Goal: Task Accomplishment & Management: Manage account settings

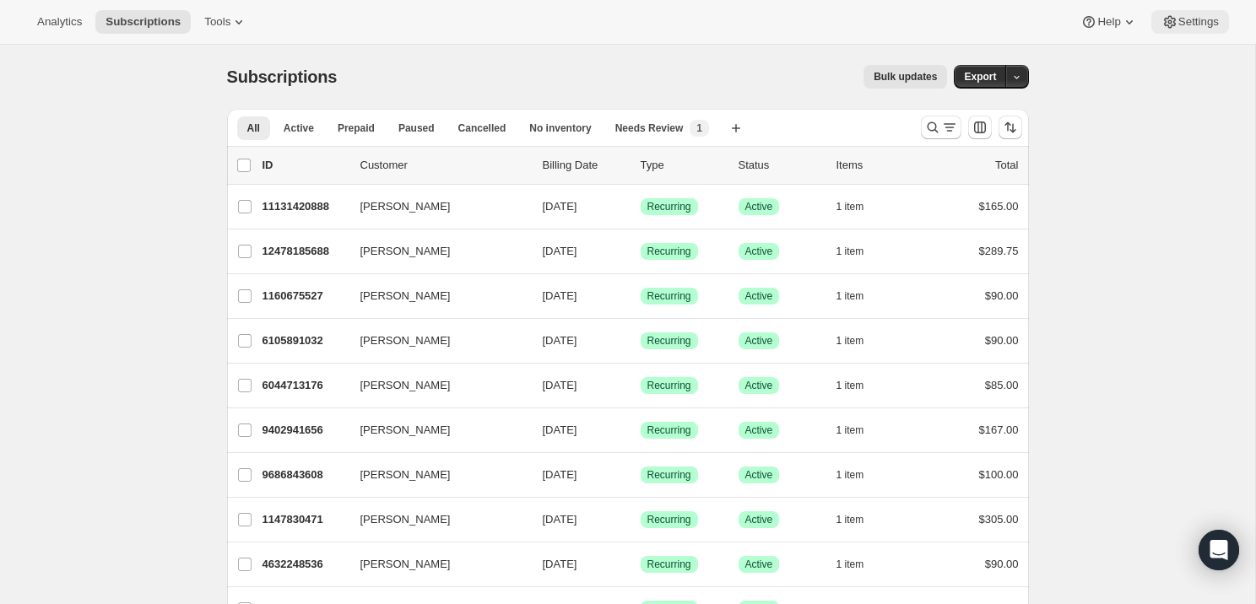
click at [1186, 24] on span "Settings" at bounding box center [1198, 22] width 41 height 14
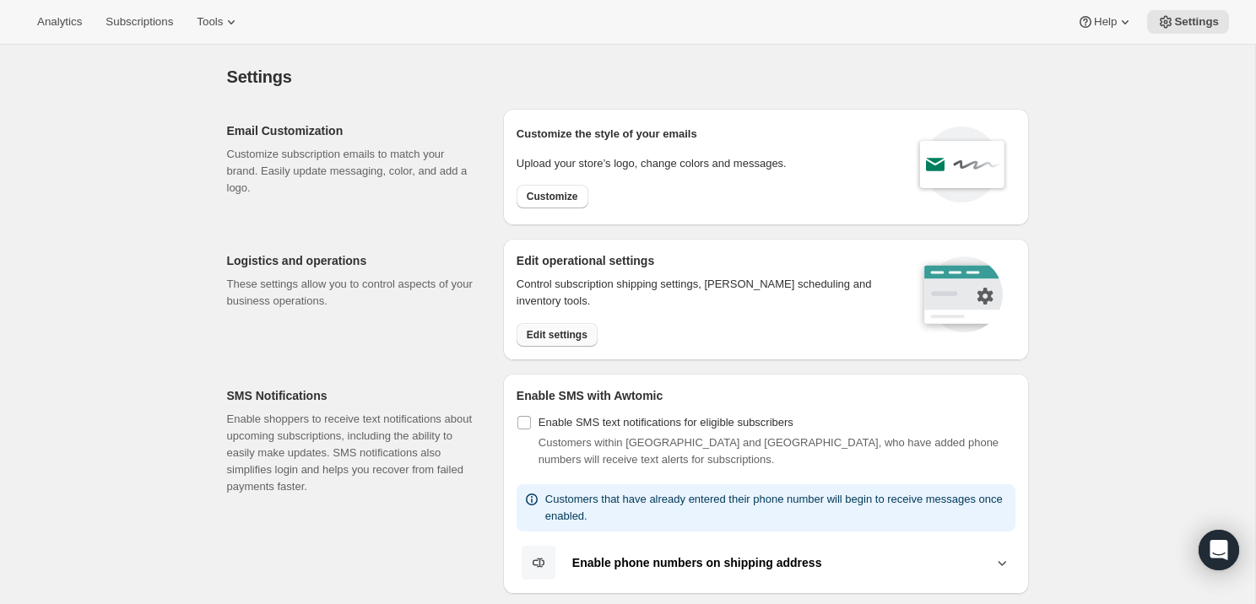
click at [560, 330] on span "Edit settings" at bounding box center [557, 335] width 61 height 14
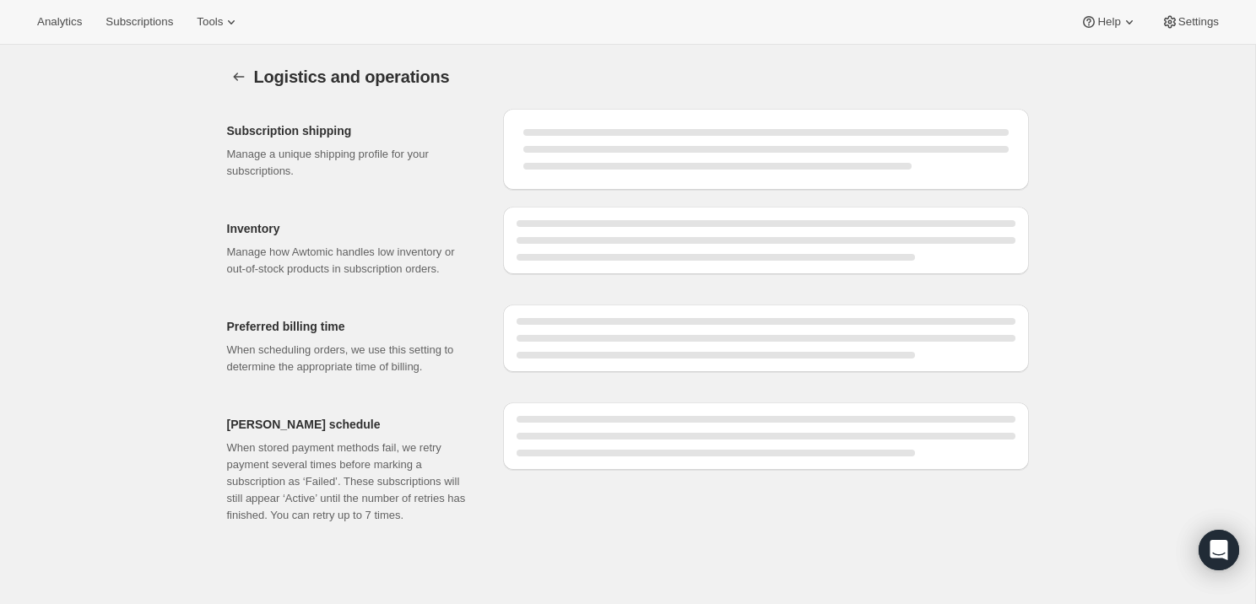
select select "DAY"
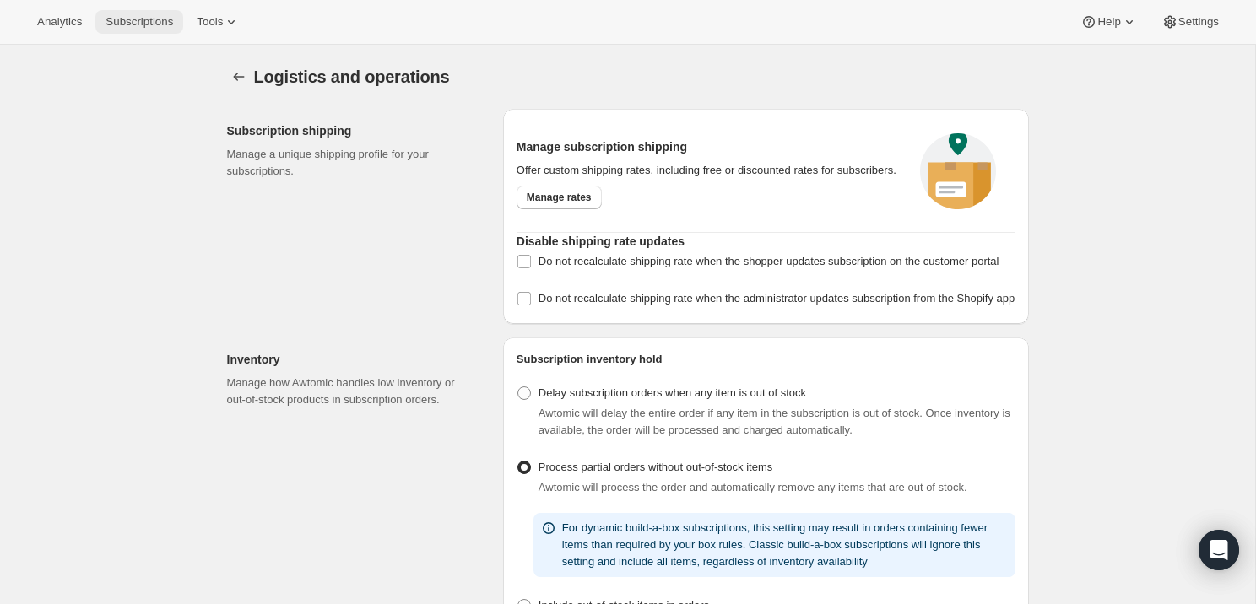
click at [152, 24] on span "Subscriptions" at bounding box center [140, 22] width 68 height 14
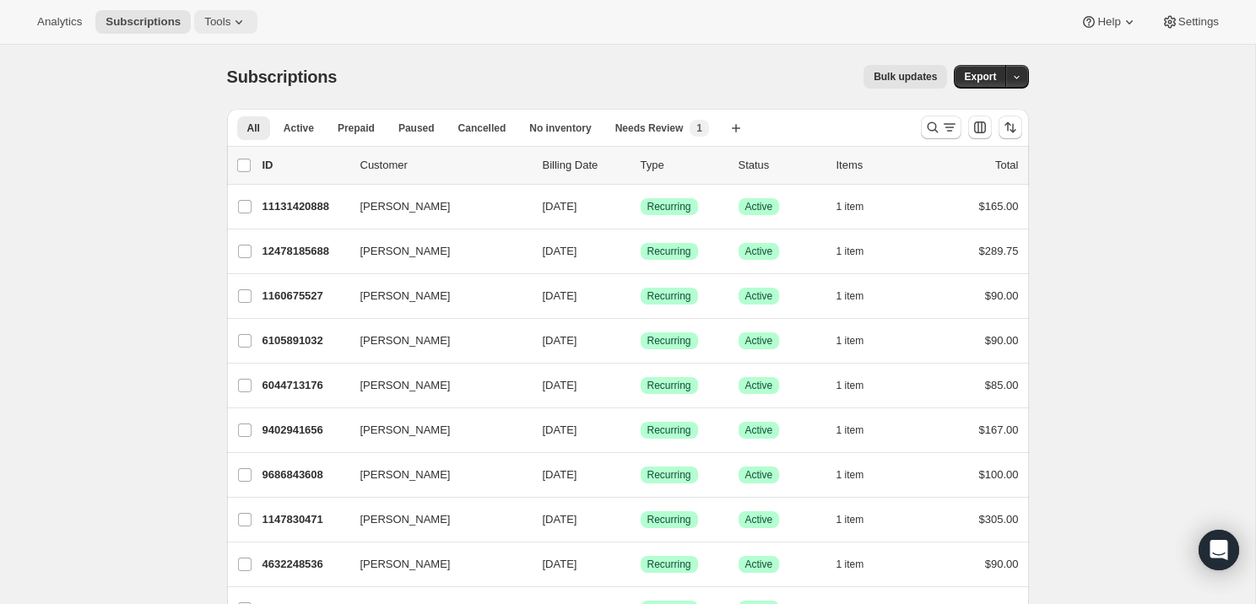
click at [241, 14] on icon at bounding box center [238, 22] width 17 height 17
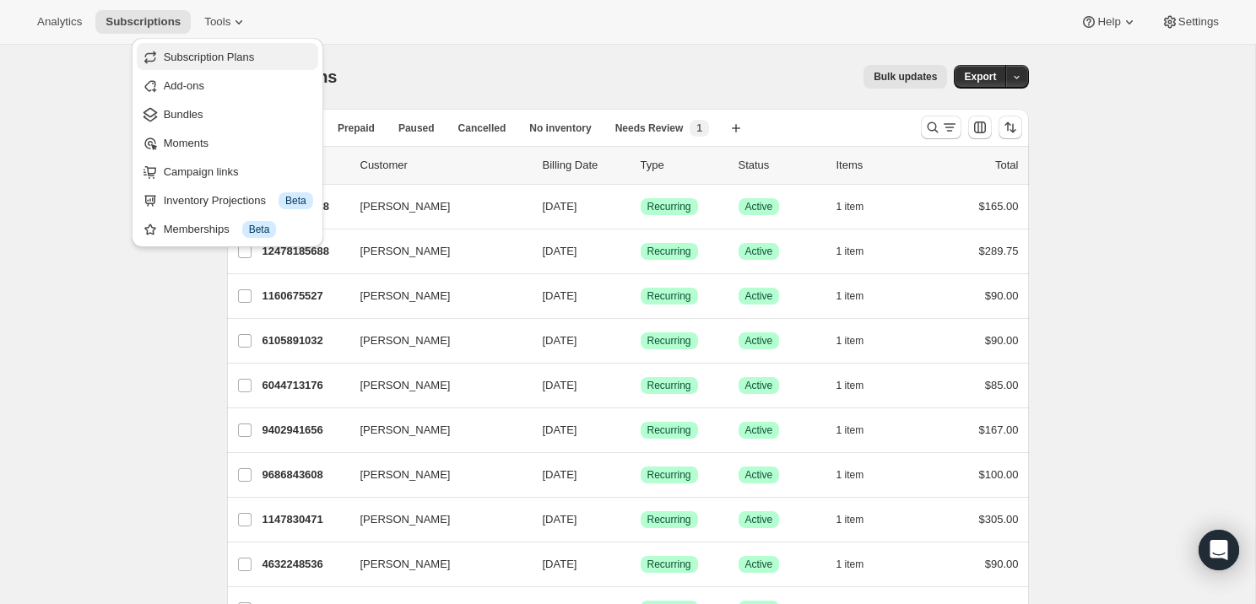
click at [219, 57] on span "Subscription Plans" at bounding box center [209, 57] width 91 height 13
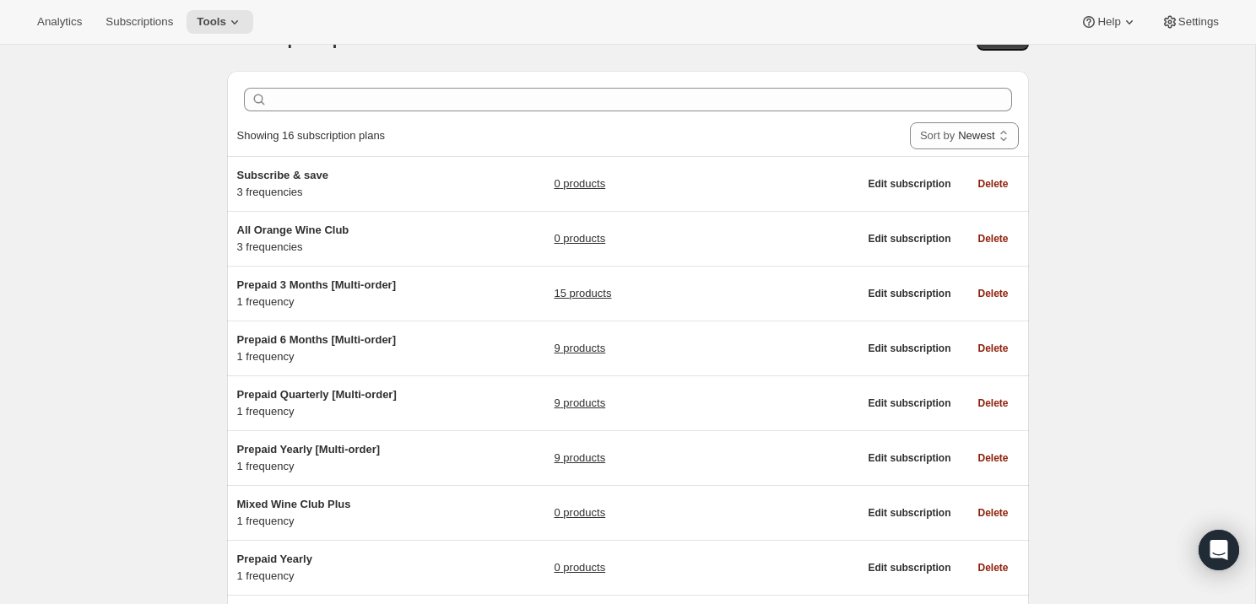
scroll to position [14, 0]
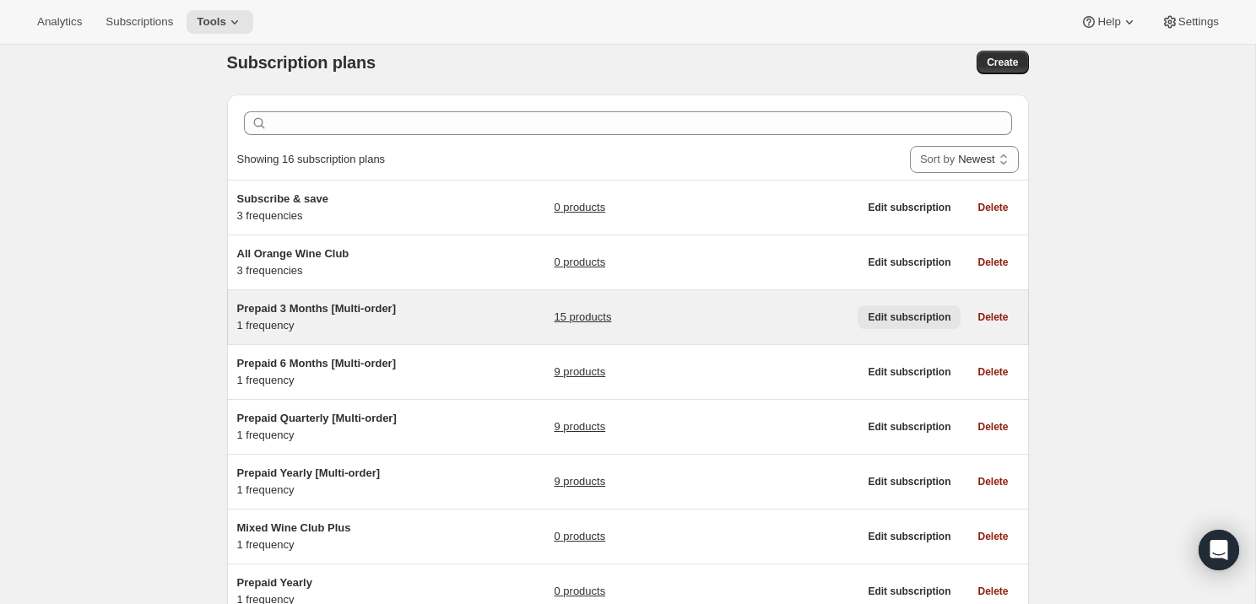
click at [912, 317] on span "Edit subscription" at bounding box center [909, 318] width 83 height 14
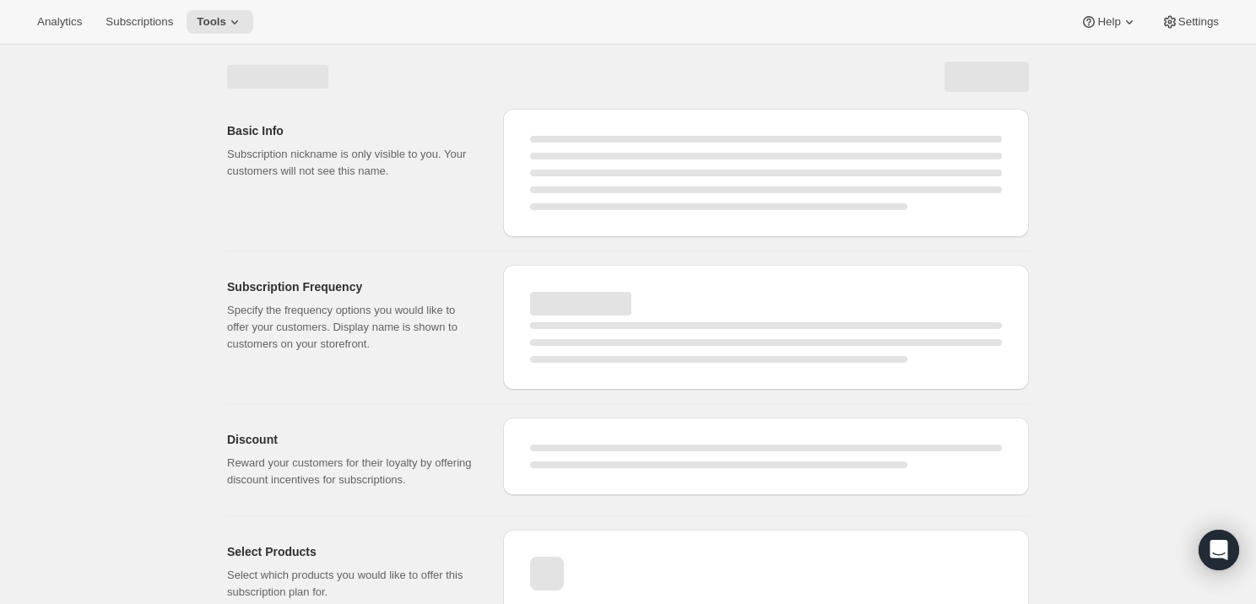
select select "WEEK"
select select "MONTH"
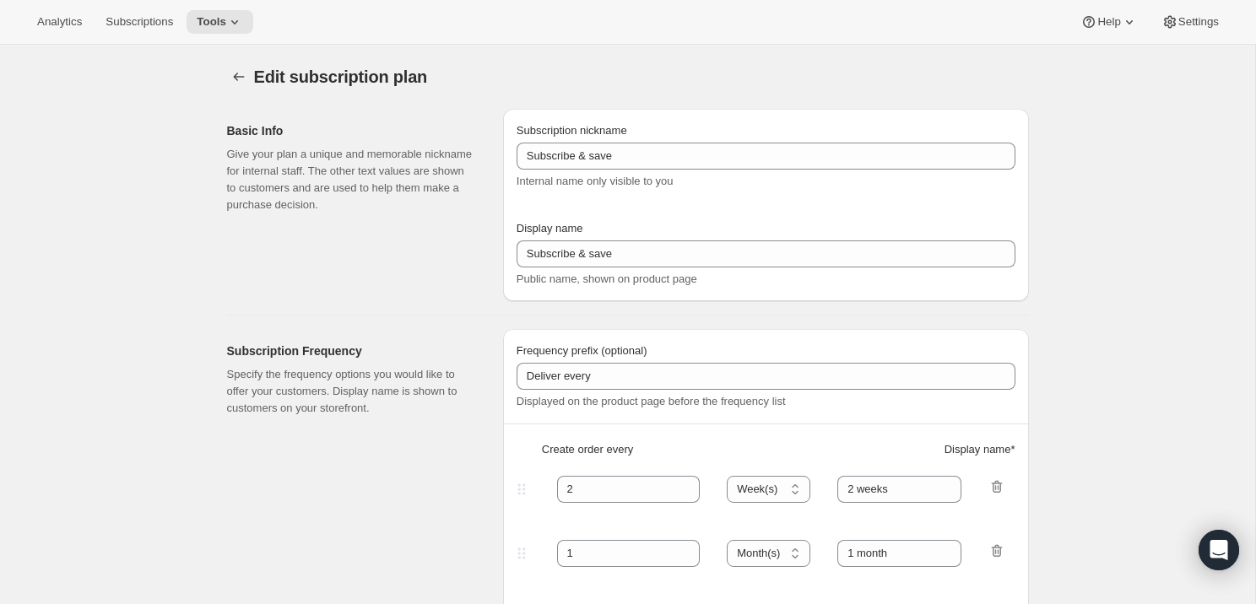
type input "Prepaid 3 Months [Multi-order]"
type input "Prepaid Subscription"
select select "MONTH"
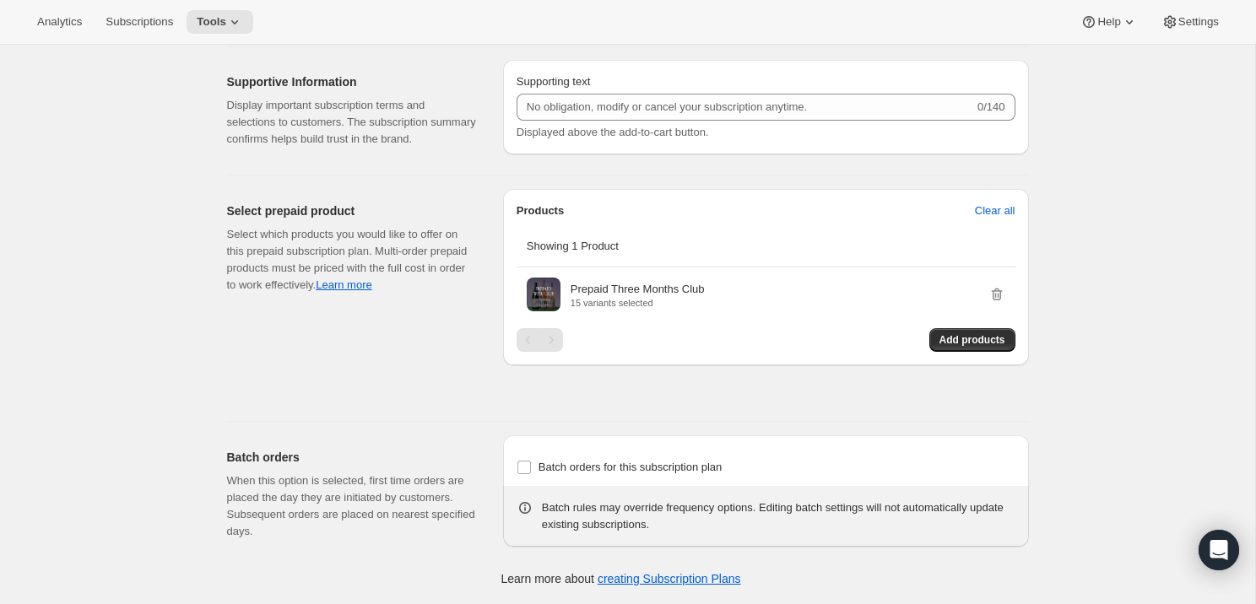
scroll to position [1439, 0]
click at [526, 467] on input "Batch orders for this subscription plan" at bounding box center [524, 468] width 14 height 14
checkbox input "true"
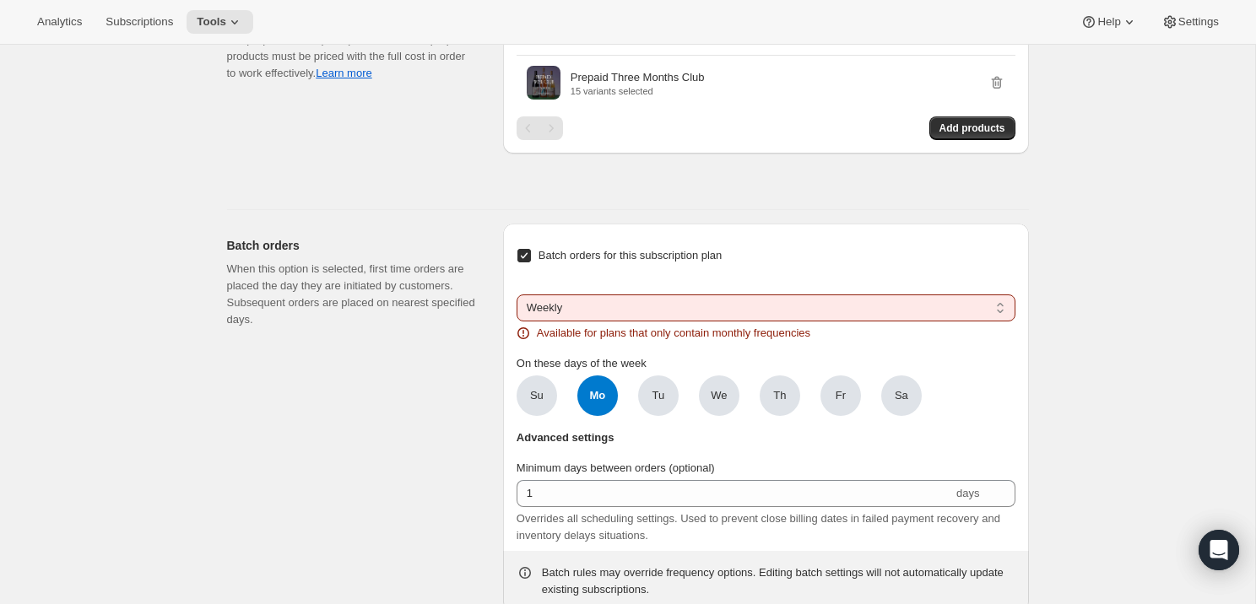
scroll to position [1646, 0]
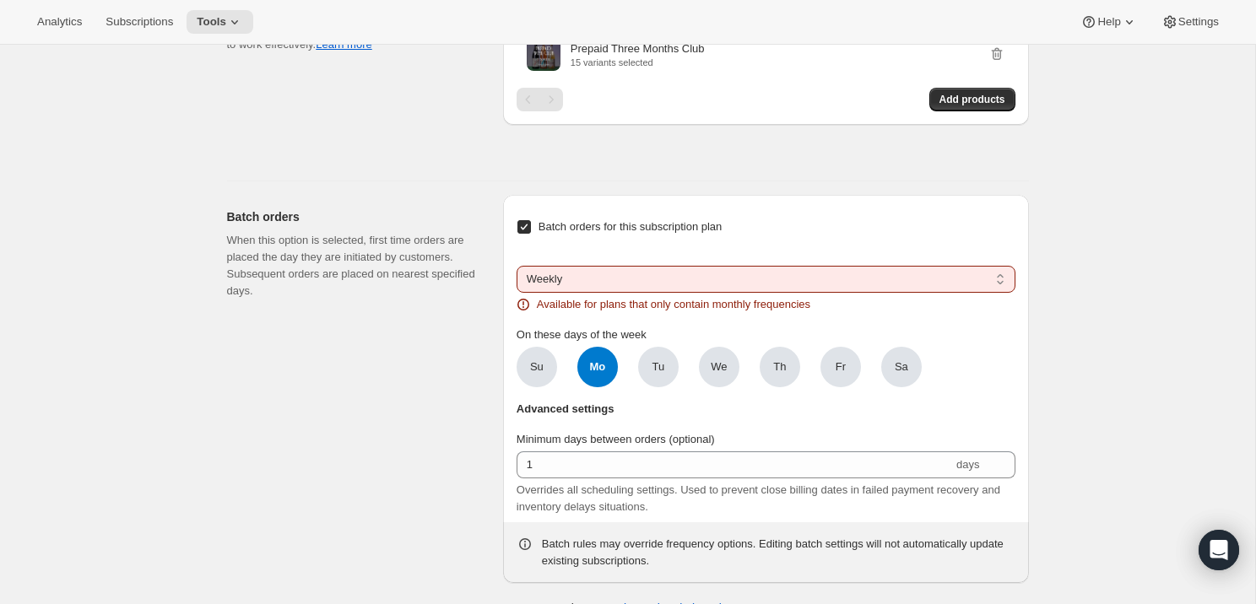
click at [624, 293] on select "Weekly Monthly Yearly" at bounding box center [766, 279] width 499 height 27
select select "MONTHDAY"
click at [517, 293] on select "Weekly Monthly Yearly" at bounding box center [766, 279] width 499 height 27
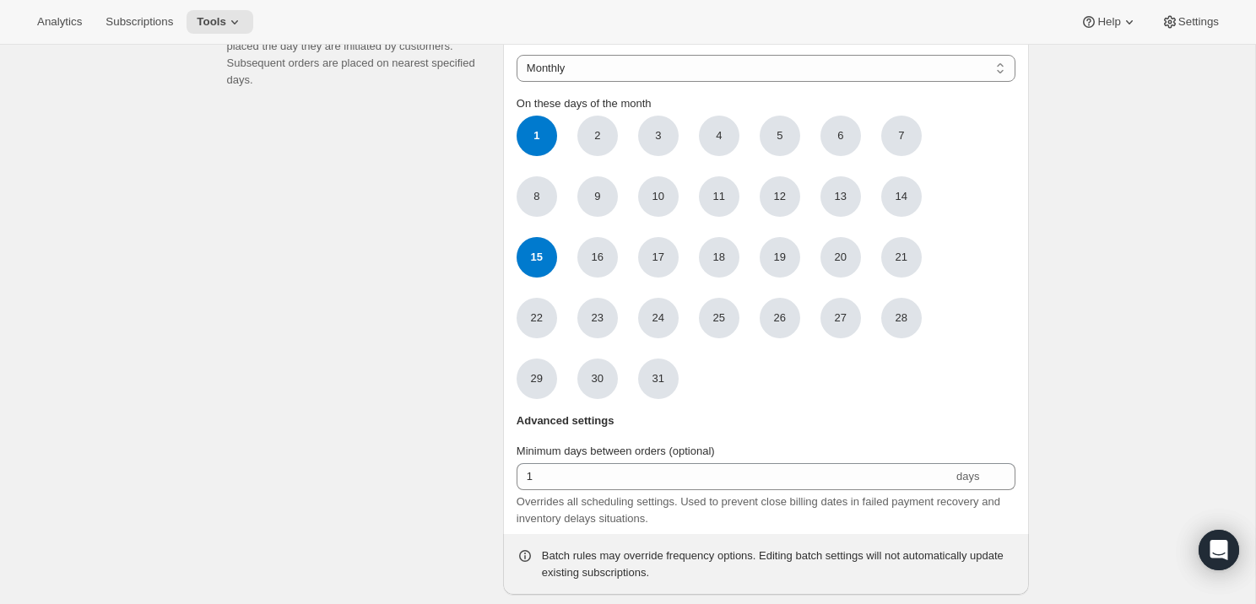
scroll to position [1718, 0]
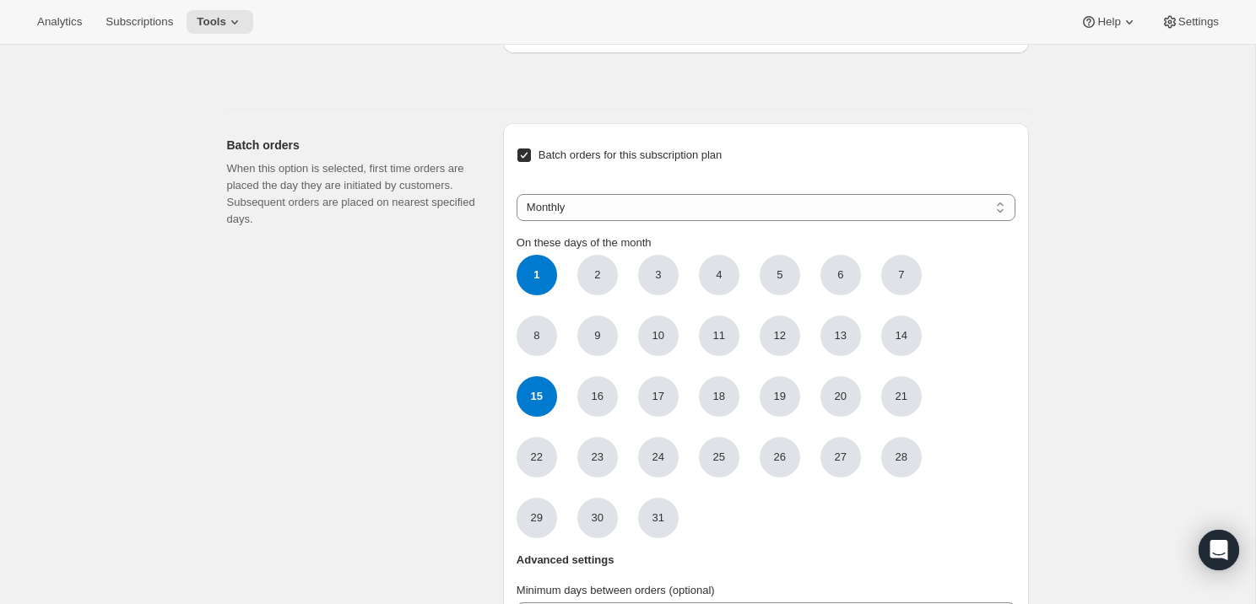
click at [526, 162] on input "Batch orders for this subscription plan" at bounding box center [524, 156] width 14 height 14
checkbox input "false"
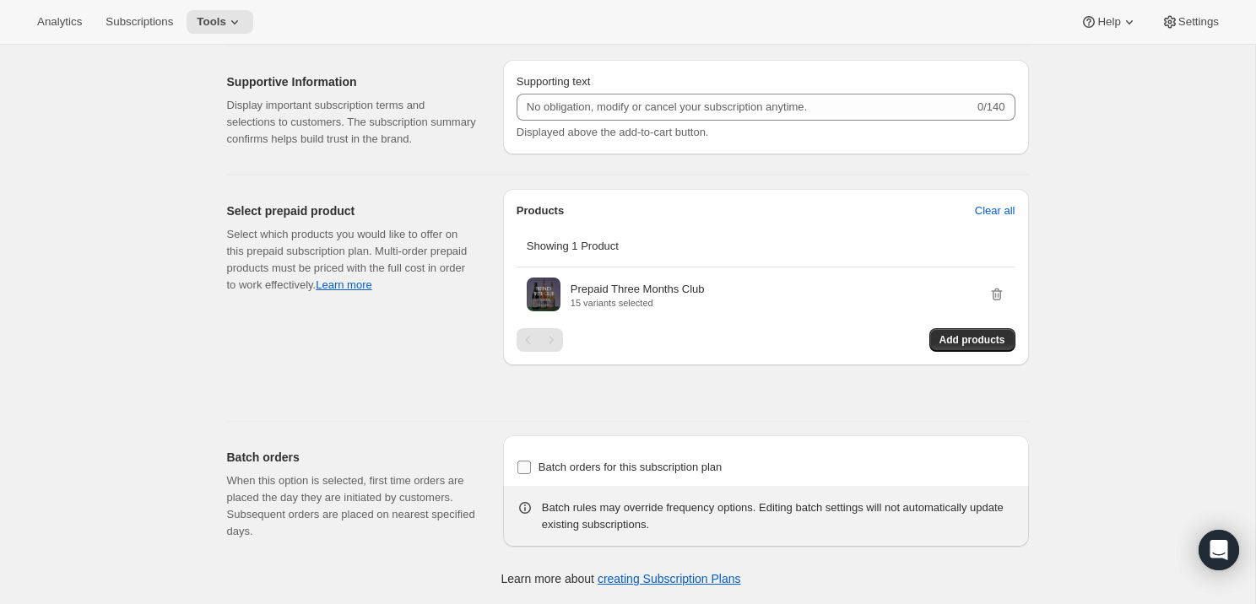
scroll to position [1399, 0]
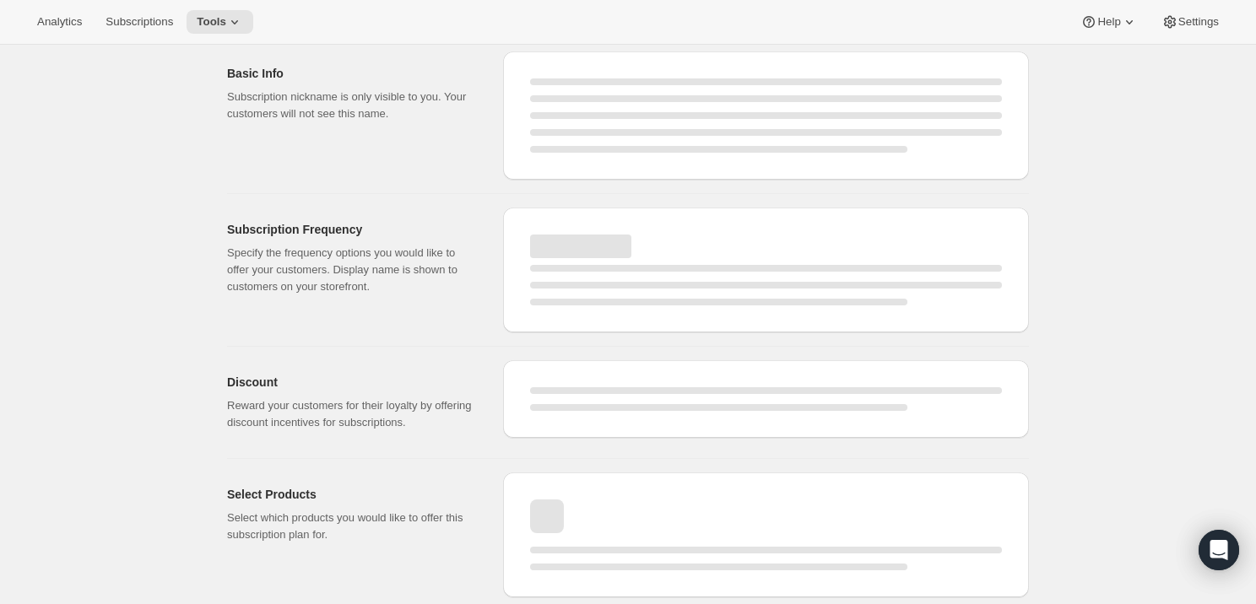
select select "MONTH"
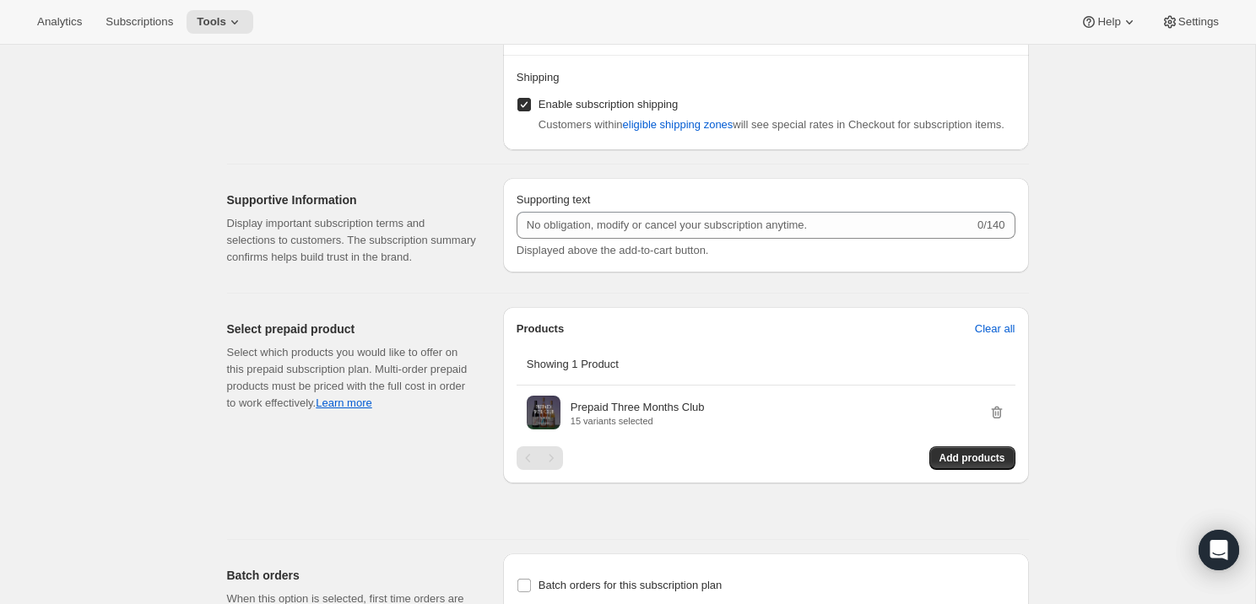
scroll to position [1551, 0]
